Goal: Information Seeking & Learning: Learn about a topic

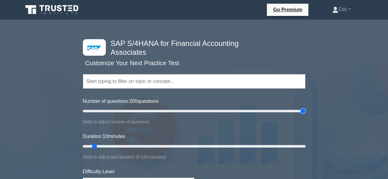
drag, startPoint x: 90, startPoint y: 111, endPoint x: 319, endPoint y: 107, distance: 228.2
click at [305, 108] on input "Number of questions: 200 questions" at bounding box center [194, 111] width 223 height 7
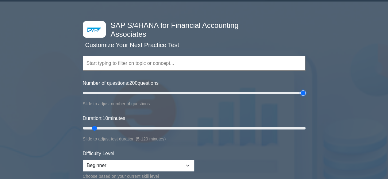
scroll to position [31, 0]
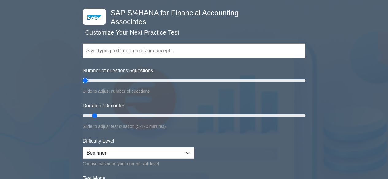
drag, startPoint x: 302, startPoint y: 79, endPoint x: 85, endPoint y: 86, distance: 216.9
type input "5"
click at [85, 84] on input "Number of questions: 5 questions" at bounding box center [194, 80] width 223 height 7
drag, startPoint x: 93, startPoint y: 115, endPoint x: 88, endPoint y: 114, distance: 4.3
type input "5"
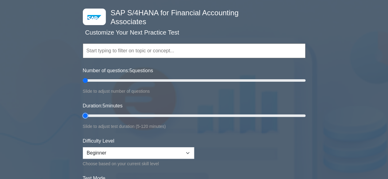
click at [88, 114] on input "Duration: 5 minutes" at bounding box center [194, 115] width 223 height 7
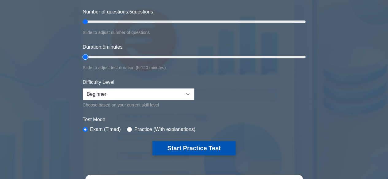
scroll to position [92, 0]
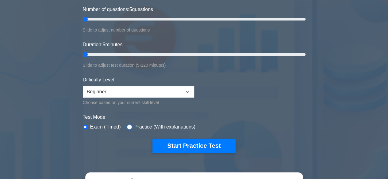
click at [127, 128] on input "radio" at bounding box center [129, 127] width 5 height 5
radio input "true"
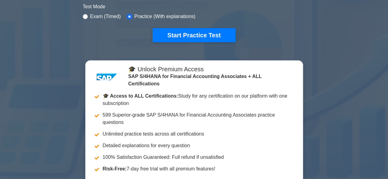
scroll to position [184, 0]
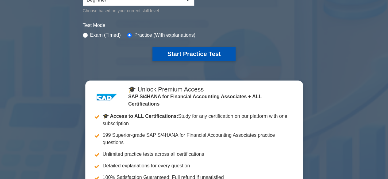
click at [186, 56] on button "Start Practice Test" at bounding box center [193, 54] width 83 height 14
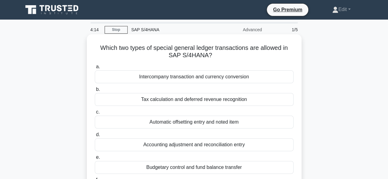
click at [230, 126] on div "Automatic offsetting entry and noted item" at bounding box center [194, 122] width 199 height 13
click at [95, 114] on input "c. Automatic offsetting entry and noted item" at bounding box center [95, 112] width 0 height 4
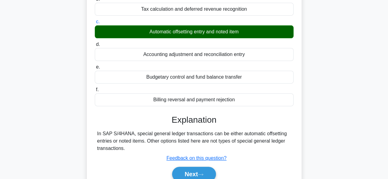
scroll to position [152, 0]
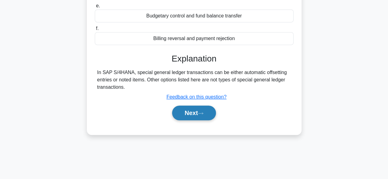
click at [197, 114] on button "Next" at bounding box center [194, 113] width 44 height 15
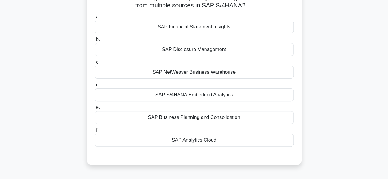
scroll to position [61, 0]
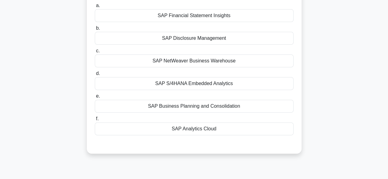
click at [226, 130] on div "SAP Analytics Cloud" at bounding box center [194, 129] width 199 height 13
click at [95, 121] on input "f. SAP Analytics Cloud" at bounding box center [95, 119] width 0 height 4
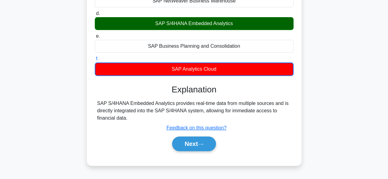
scroll to position [123, 0]
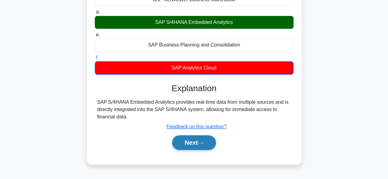
click at [195, 144] on button "Next" at bounding box center [194, 143] width 44 height 15
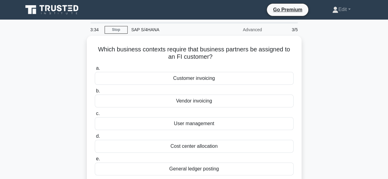
scroll to position [31, 0]
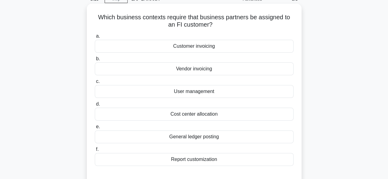
click at [199, 48] on div "Customer invoicing" at bounding box center [194, 46] width 199 height 13
click at [95, 38] on input "a. Customer invoicing" at bounding box center [95, 36] width 0 height 4
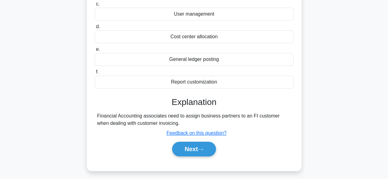
scroll to position [123, 0]
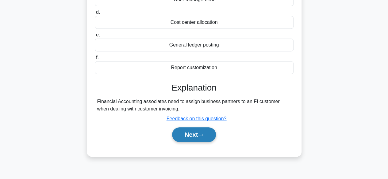
click at [189, 134] on button "Next" at bounding box center [194, 135] width 44 height 15
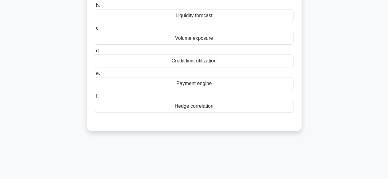
scroll to position [31, 0]
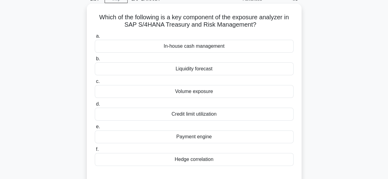
click at [185, 116] on div "Credit limit utilization" at bounding box center [194, 114] width 199 height 13
click at [95, 106] on input "d. Credit limit utilization" at bounding box center [95, 104] width 0 height 4
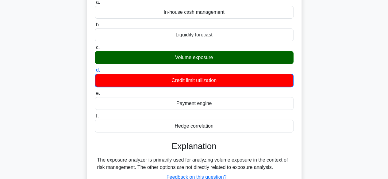
scroll to position [123, 0]
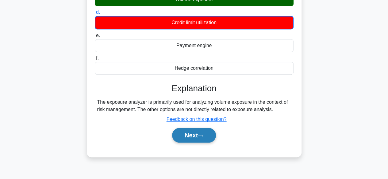
click at [196, 135] on button "Next" at bounding box center [194, 135] width 44 height 15
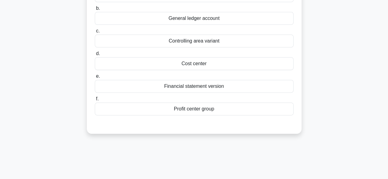
scroll to position [31, 0]
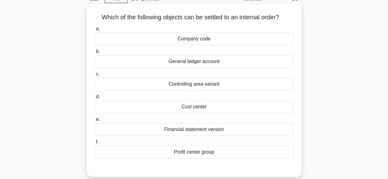
click at [215, 61] on div "General ledger account" at bounding box center [194, 61] width 199 height 13
click at [95, 54] on input "b. General ledger account" at bounding box center [95, 52] width 0 height 4
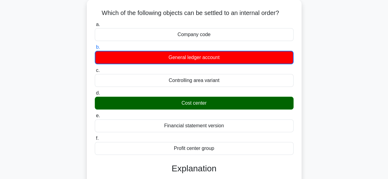
scroll to position [92, 0]
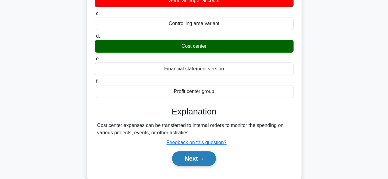
click at [197, 163] on button "Next" at bounding box center [194, 158] width 44 height 15
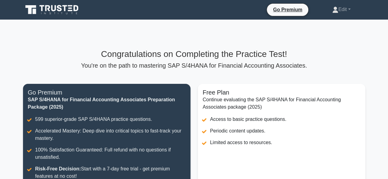
click at [57, 8] on icon at bounding box center [59, 8] width 5 height 6
